Goal: Communication & Community: Share content

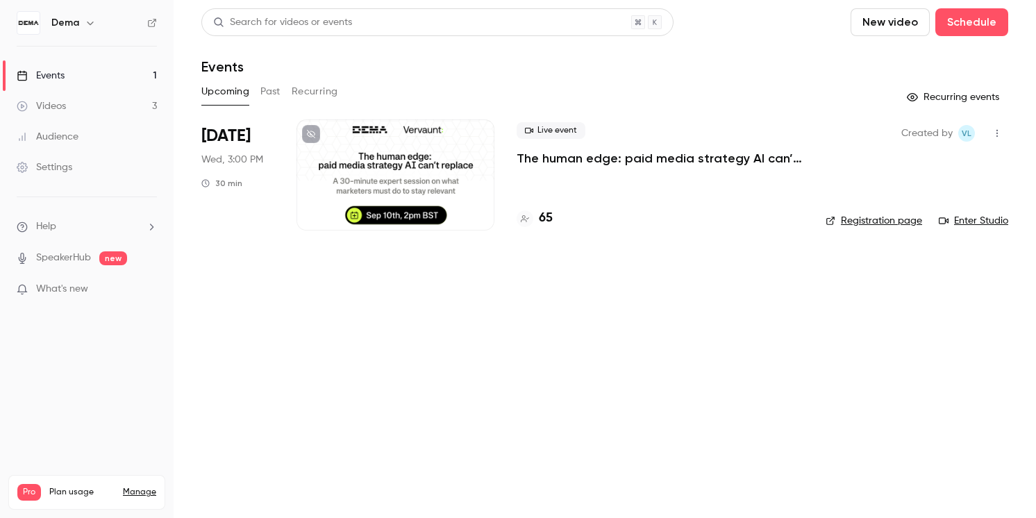
click at [380, 140] on div at bounding box center [395, 174] width 198 height 111
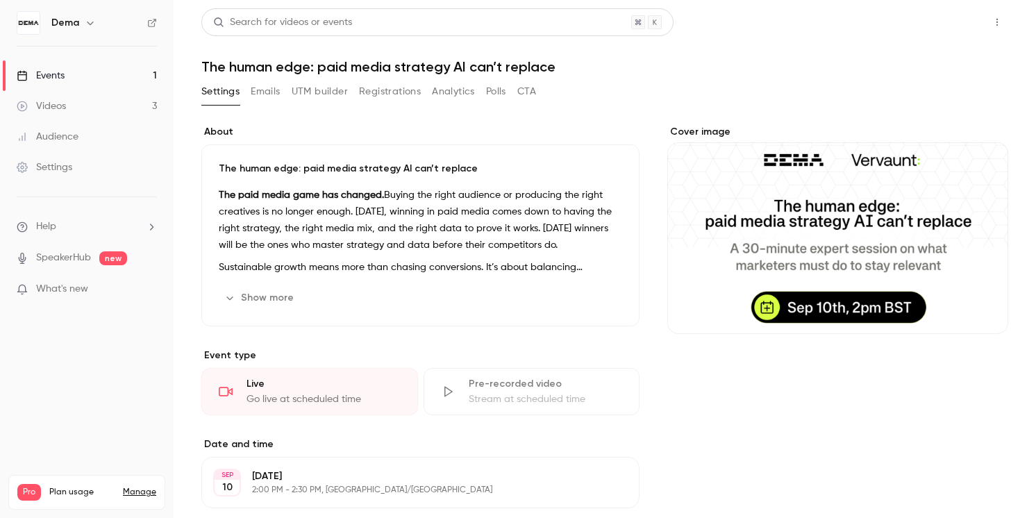
click at [935, 31] on button "Share" at bounding box center [947, 22] width 55 height 28
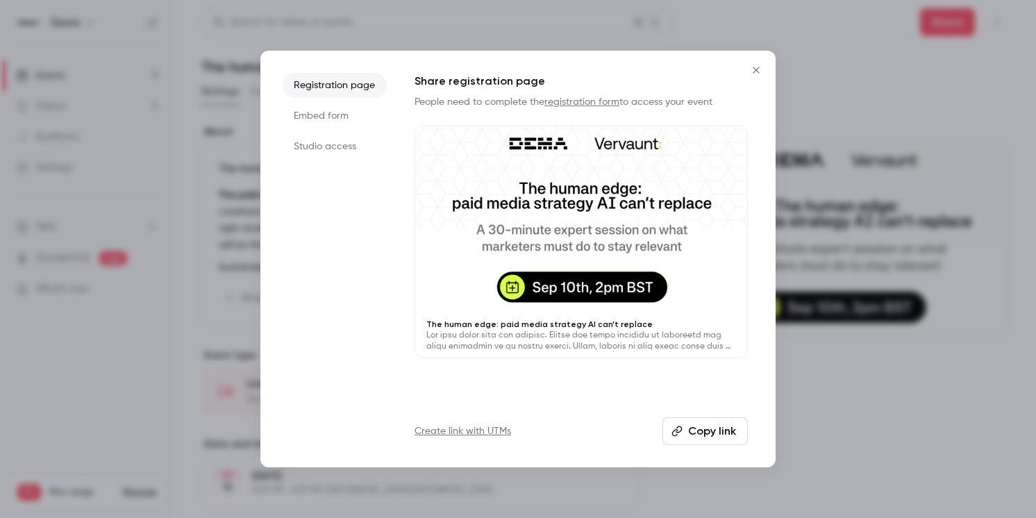
click at [705, 430] on button "Copy link" at bounding box center [704, 431] width 85 height 28
click at [533, 473] on div at bounding box center [518, 259] width 1036 height 518
